Goal: Task Accomplishment & Management: Manage account settings

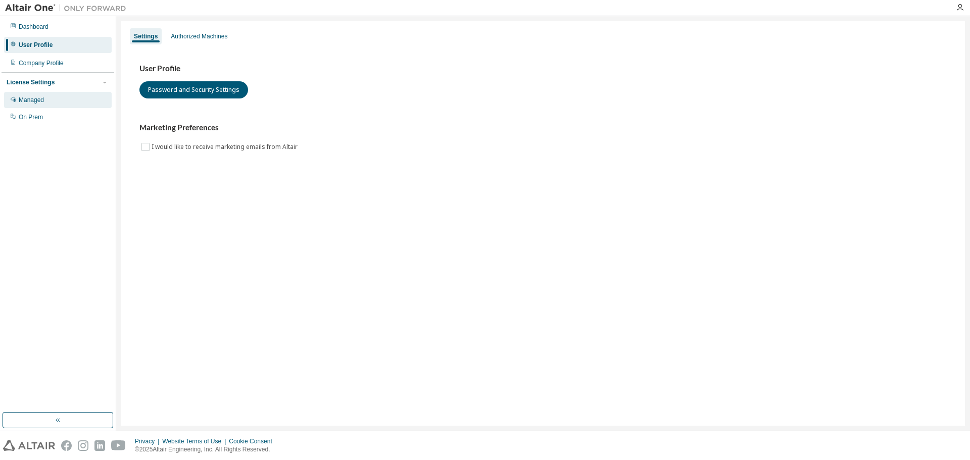
click at [37, 97] on div "Managed" at bounding box center [31, 100] width 25 height 8
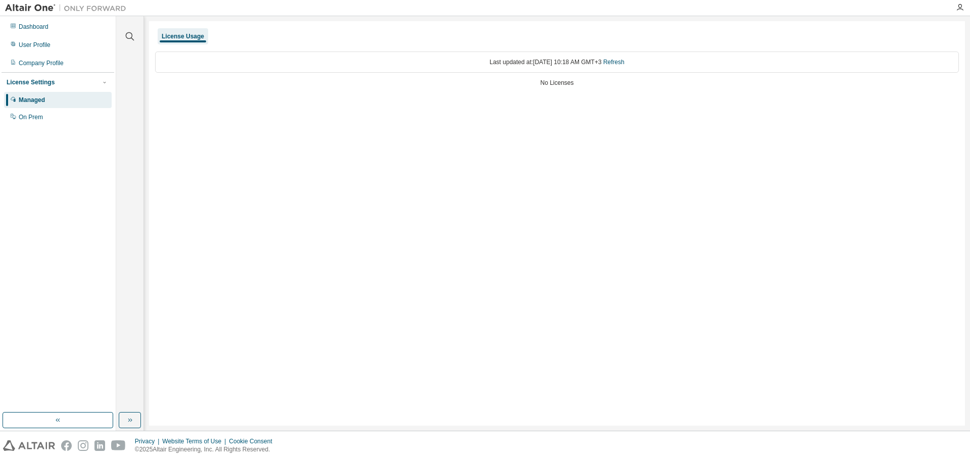
click at [185, 34] on div "License Usage" at bounding box center [183, 36] width 42 height 8
click at [959, 8] on icon "button" at bounding box center [960, 8] width 8 height 8
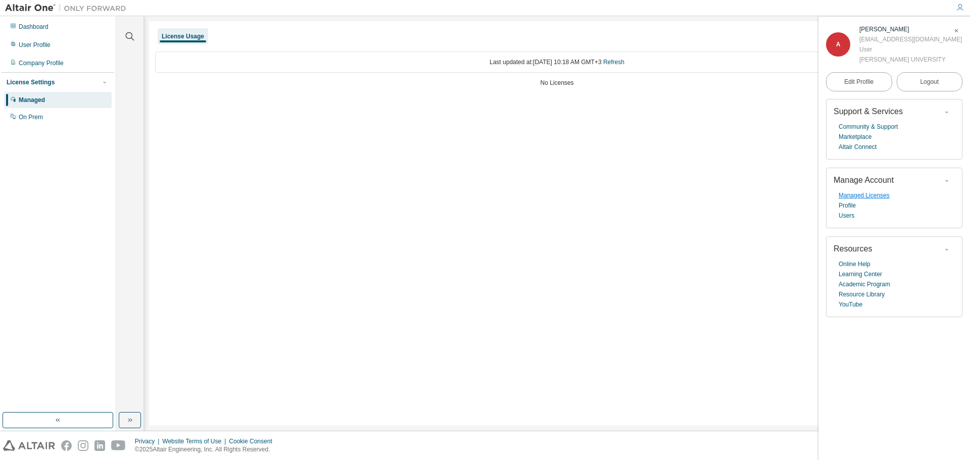
click at [862, 196] on link "Managed Licenses" at bounding box center [864, 196] width 51 height 10
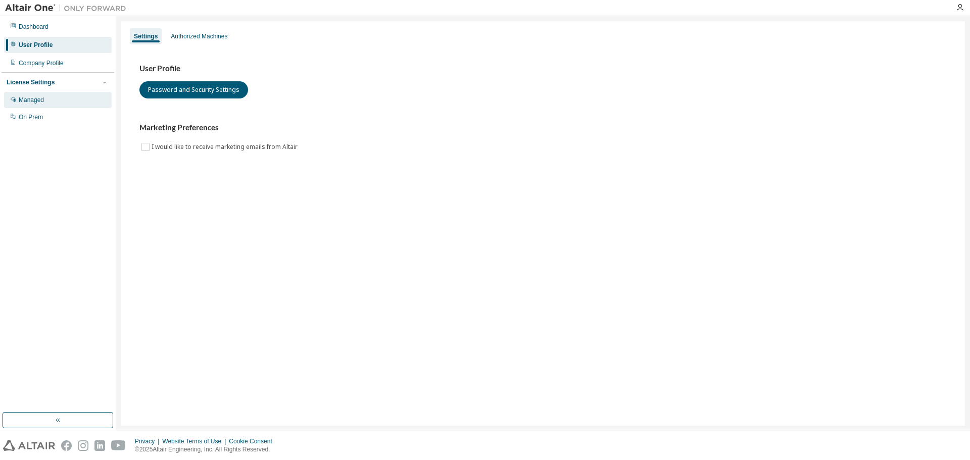
click at [58, 103] on div "Managed" at bounding box center [58, 100] width 108 height 16
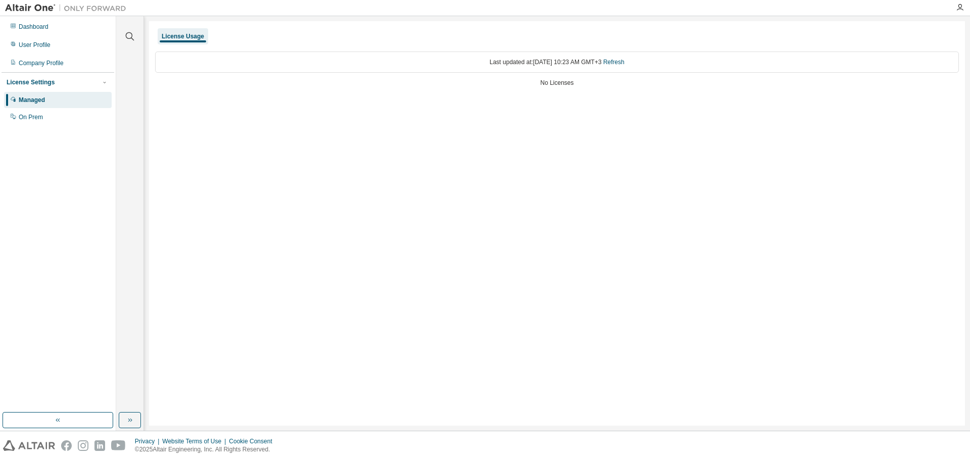
click at [176, 35] on div "License Usage" at bounding box center [183, 36] width 42 height 8
click at [188, 46] on div "Last updated at: Wed 2025-08-13 10:23 AM GMT+3 Refresh No Licenses" at bounding box center [557, 70] width 804 height 50
click at [187, 36] on div "License Usage" at bounding box center [183, 36] width 42 height 8
click at [505, 68] on div "Last updated at: Wed 2025-08-13 10:23 AM GMT+3 Refresh" at bounding box center [557, 62] width 804 height 21
click at [42, 26] on div "Dashboard" at bounding box center [34, 27] width 30 height 8
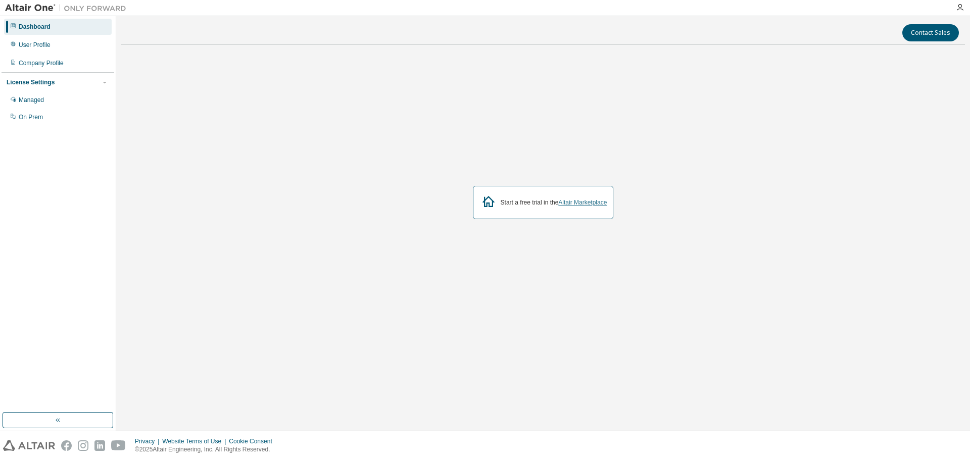
click at [588, 206] on link "Altair Marketplace" at bounding box center [582, 202] width 49 height 7
